Goal: Transaction & Acquisition: Purchase product/service

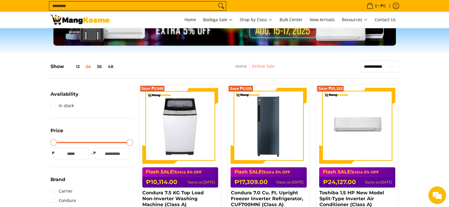
scroll to position [60, 0]
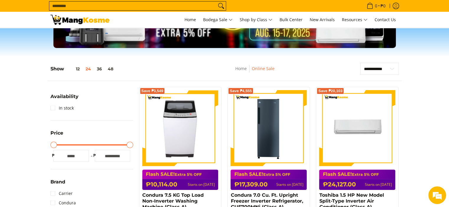
click at [340, 181] on div "Flash 5ALE! Extra 5% OFF ₱24,127.00 Starts on [DATE]" at bounding box center [357, 180] width 76 height 20
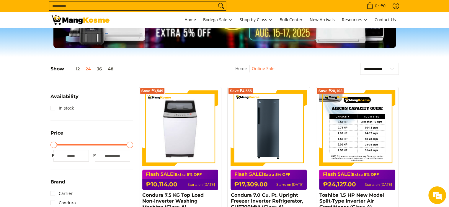
click at [355, 118] on img at bounding box center [357, 128] width 76 height 76
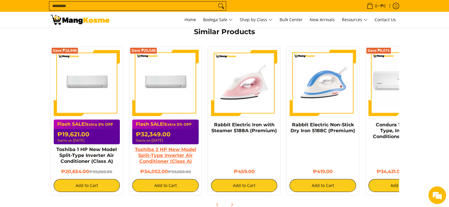
click at [173, 152] on link "Toshiba 2 HP New Model Split-Type Inverter Air Conditioner (Class A)" at bounding box center [164, 155] width 61 height 17
